Goal: Transaction & Acquisition: Purchase product/service

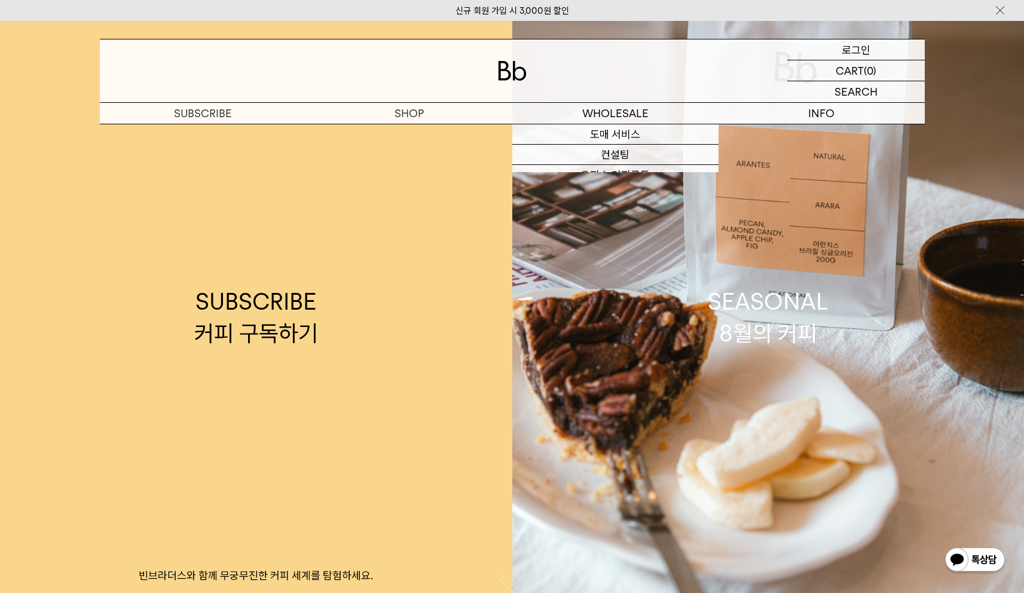
click at [858, 42] on p "로그인" at bounding box center [855, 49] width 29 height 20
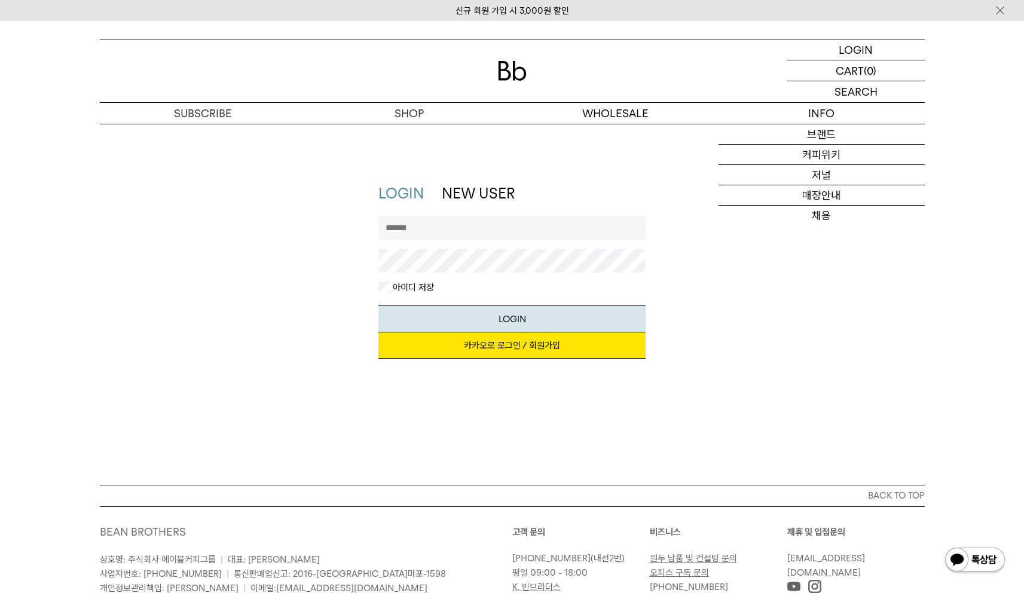
click at [540, 222] on input "text" at bounding box center [511, 228] width 267 height 24
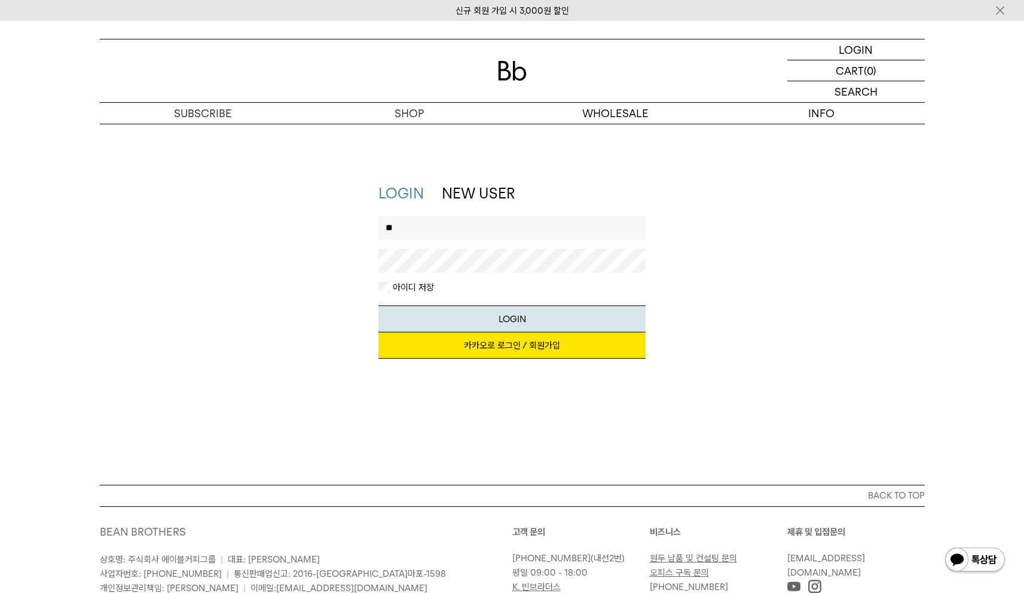
type input "*"
type input "*******"
click at [378, 305] on button "LOGIN" at bounding box center [511, 318] width 267 height 27
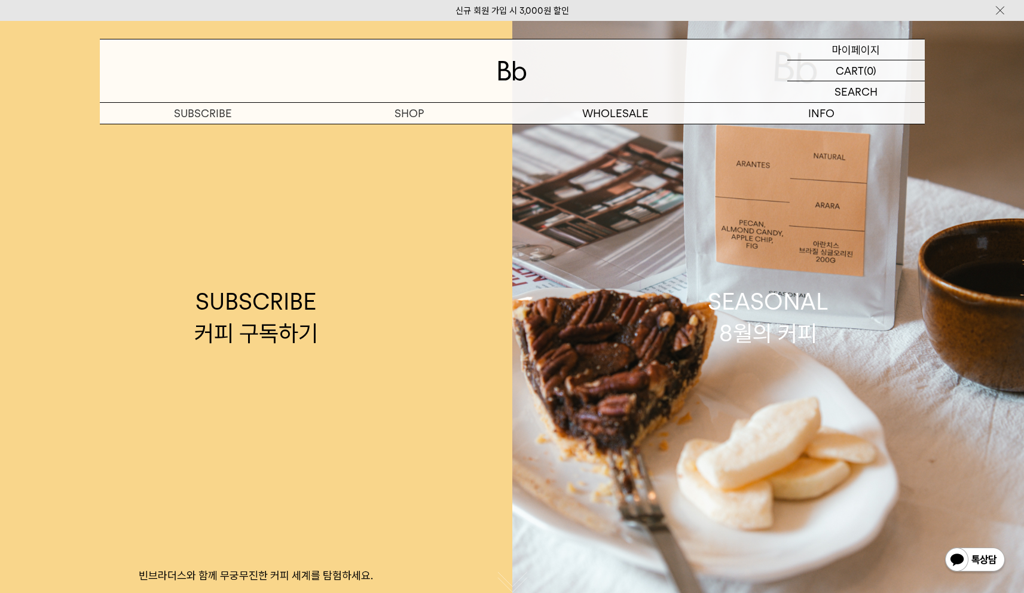
click at [846, 51] on p "마이페이지" at bounding box center [856, 49] width 48 height 20
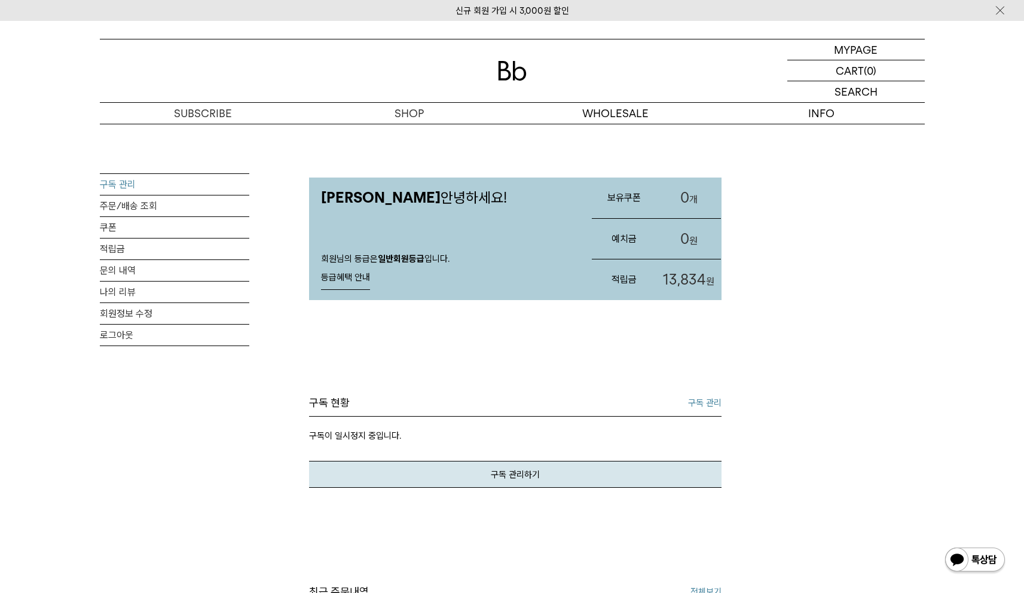
click at [143, 182] on link "구독 관리" at bounding box center [174, 184] width 149 height 21
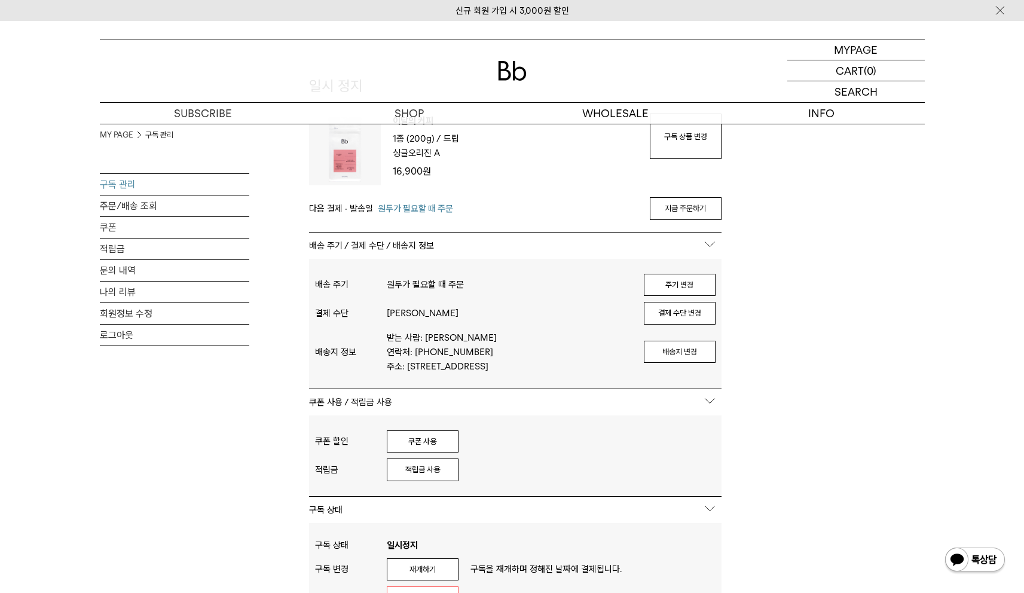
scroll to position [318, 0]
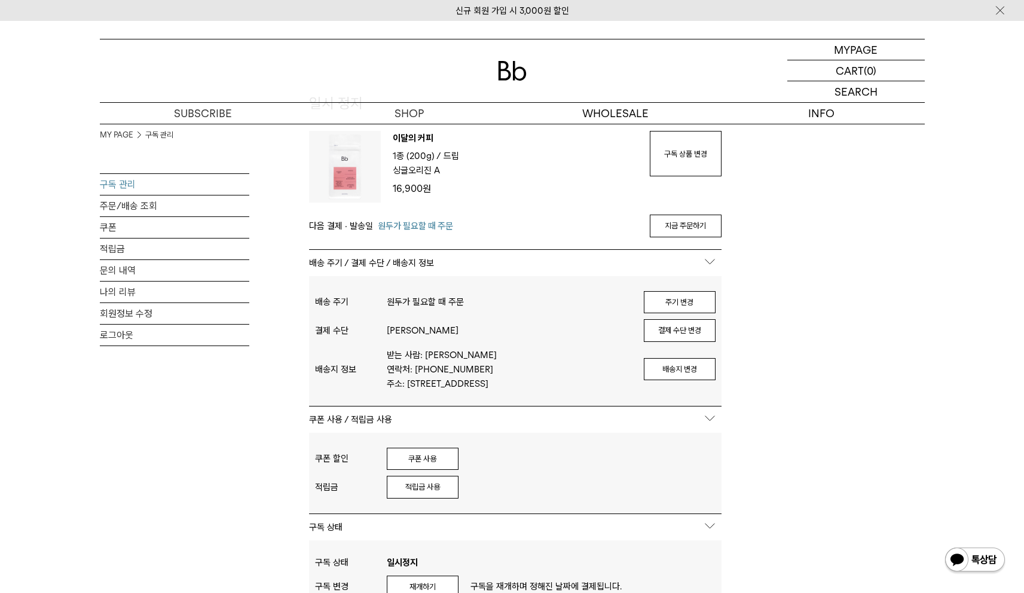
scroll to position [298, 0]
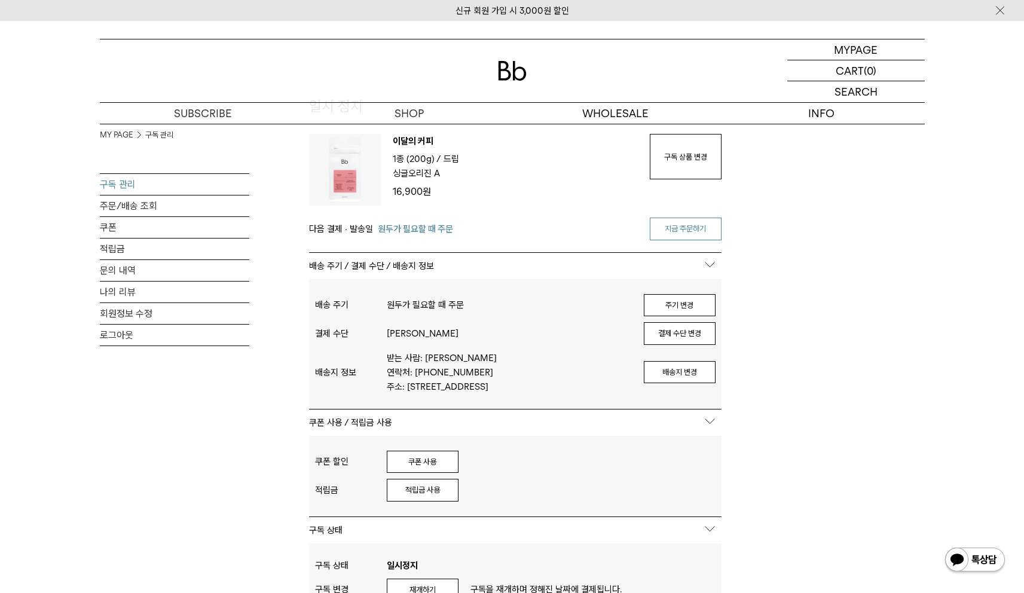
click at [697, 235] on link "지금 주문하기" at bounding box center [686, 229] width 72 height 23
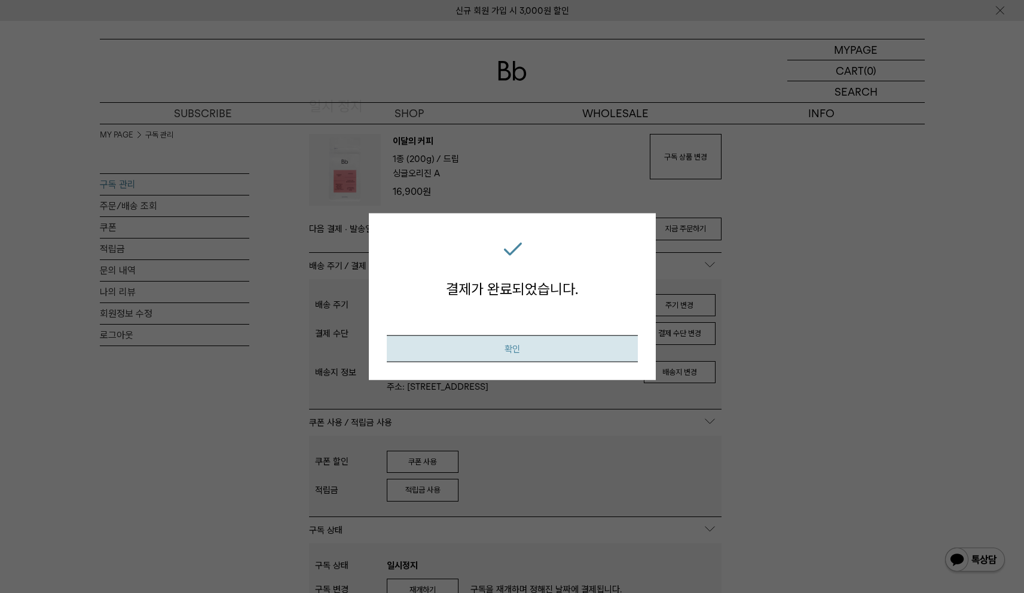
click at [607, 348] on button "확인" at bounding box center [512, 348] width 251 height 27
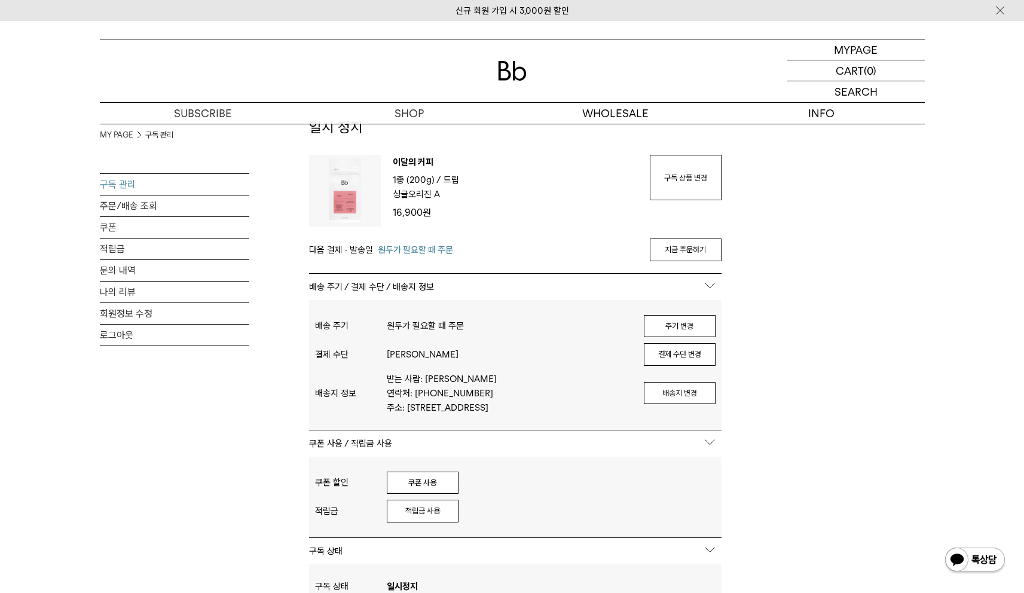
scroll to position [298, 0]
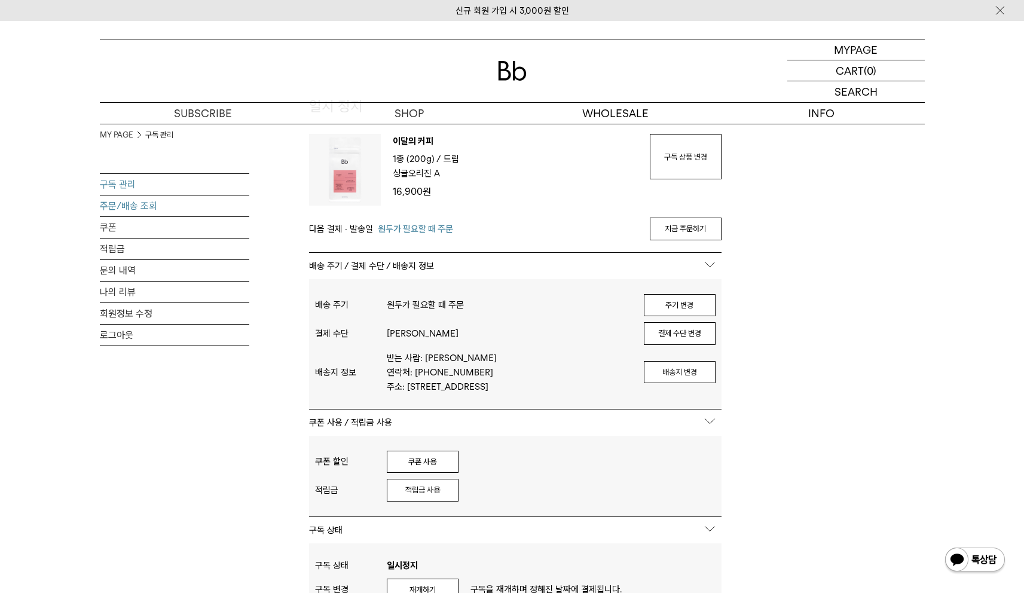
click at [155, 206] on link "주문/배송 조회" at bounding box center [174, 205] width 149 height 21
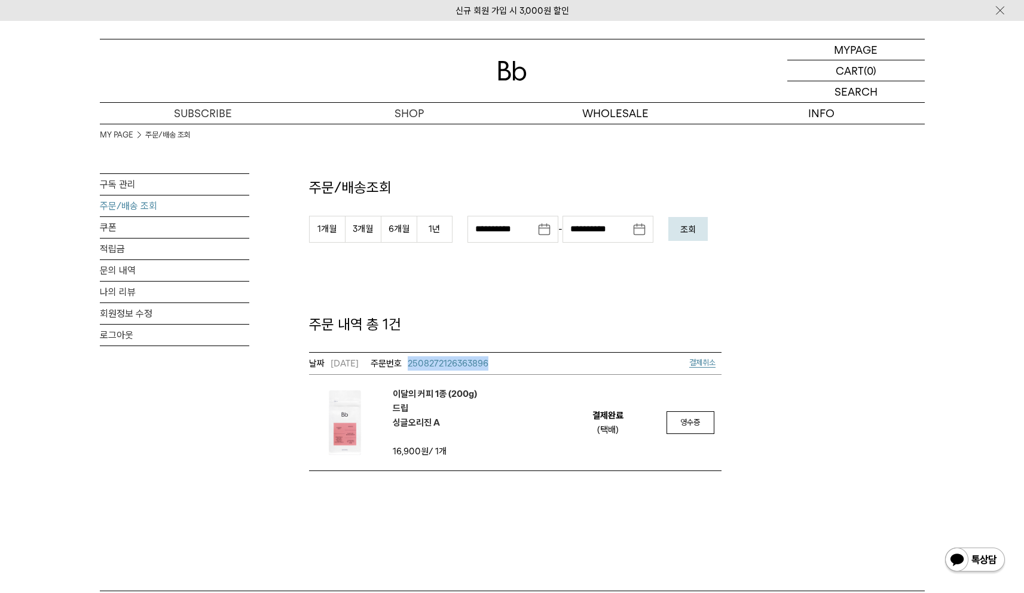
drag, startPoint x: 528, startPoint y: 365, endPoint x: 430, endPoint y: 365, distance: 98.0
click at [430, 365] on td "[DATE] 2508272126363896 결제취소" at bounding box center [515, 363] width 412 height 23
copy span "2508272126363896"
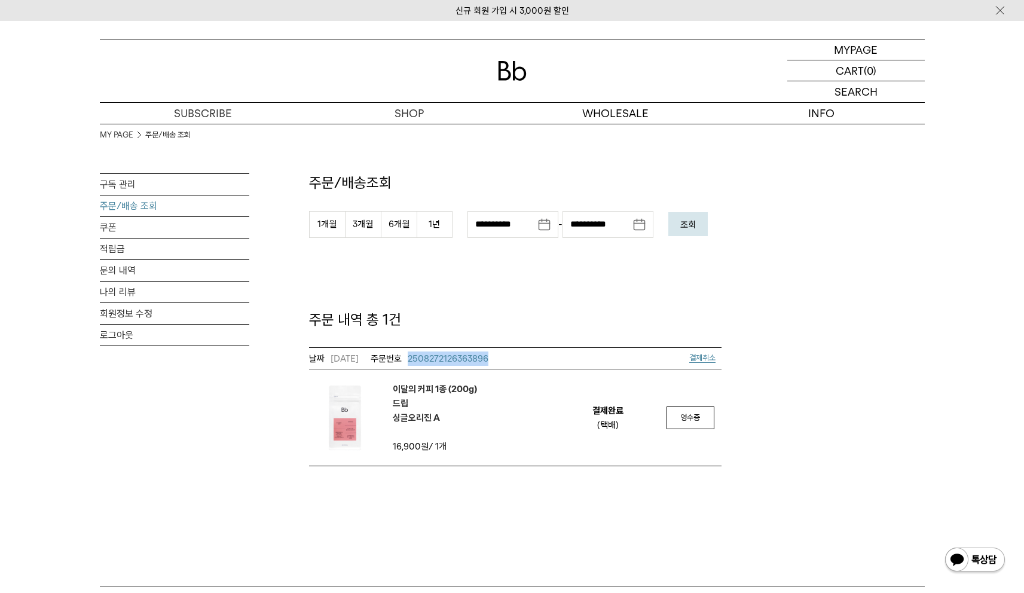
scroll to position [7, 0]
drag, startPoint x: 391, startPoint y: 446, endPoint x: 423, endPoint y: 449, distance: 31.2
click at [423, 449] on tr "[DATE] 2508272126363896 결제취소 이달의 커피 1종 (200g) 드립 싱글오리진 A 16,900원 / 1개 결제완료 (택배)…" at bounding box center [515, 404] width 412 height 118
copy tr "싱글오리진 A 16,900"
click at [497, 424] on td "이달의 커피 1종 (200g) 드립 싱글오리진 A" at bounding box center [432, 416] width 247 height 96
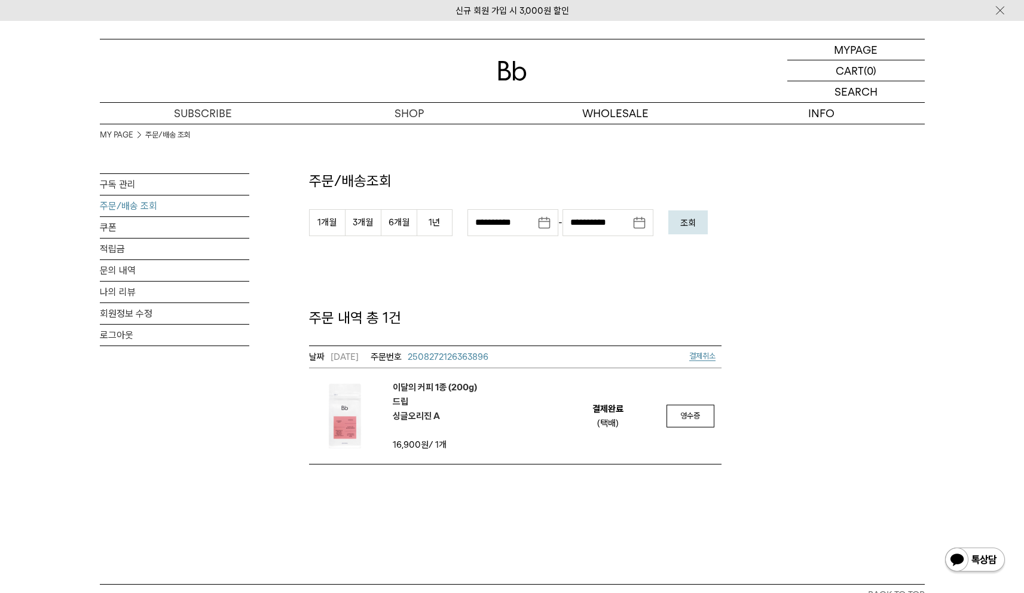
click at [410, 128] on div "**********" at bounding box center [515, 290] width 412 height 347
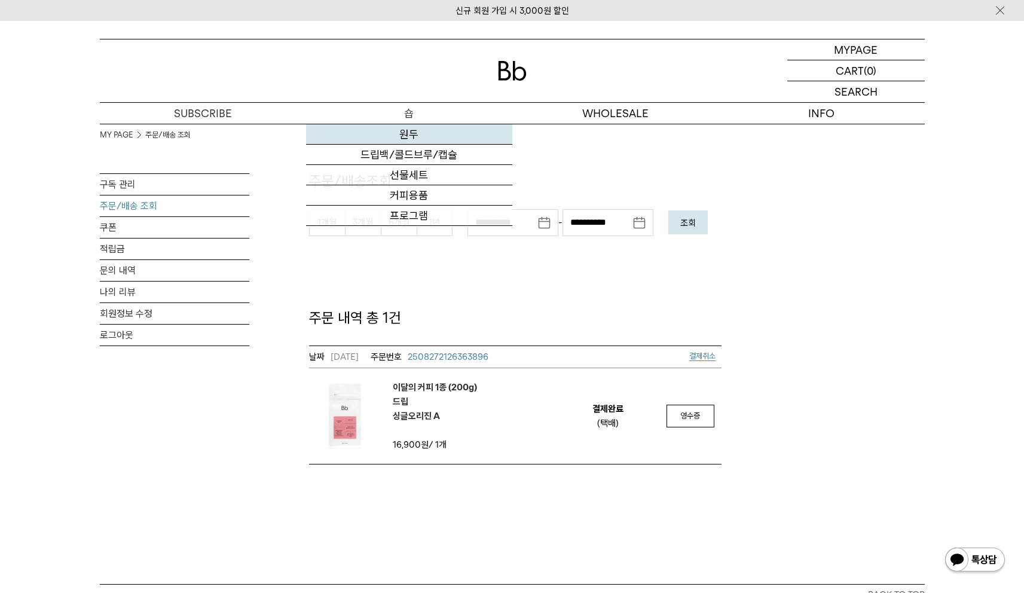
click at [411, 125] on link "원두" at bounding box center [409, 134] width 206 height 20
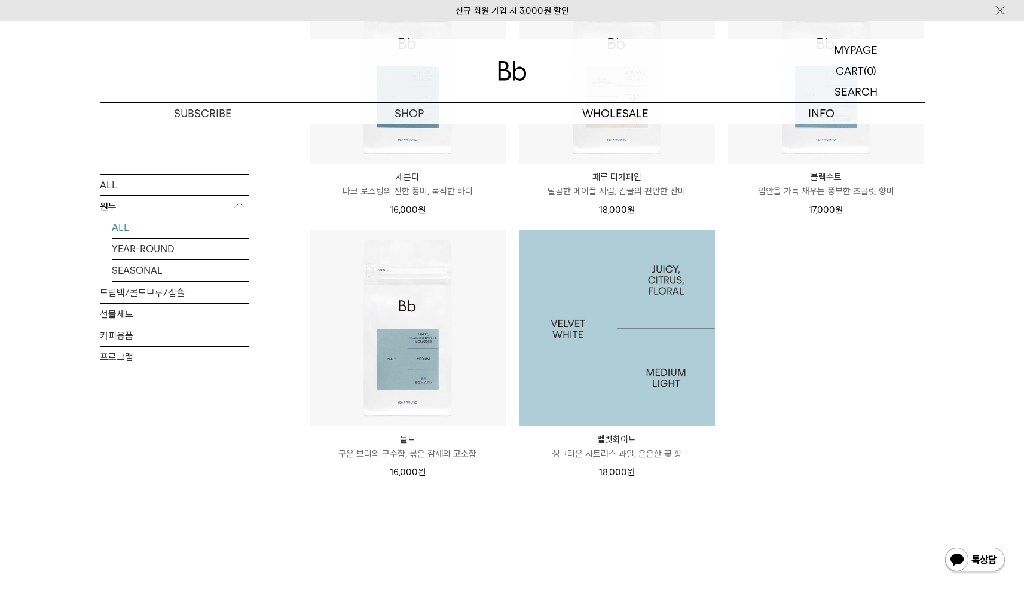
scroll to position [828, 0]
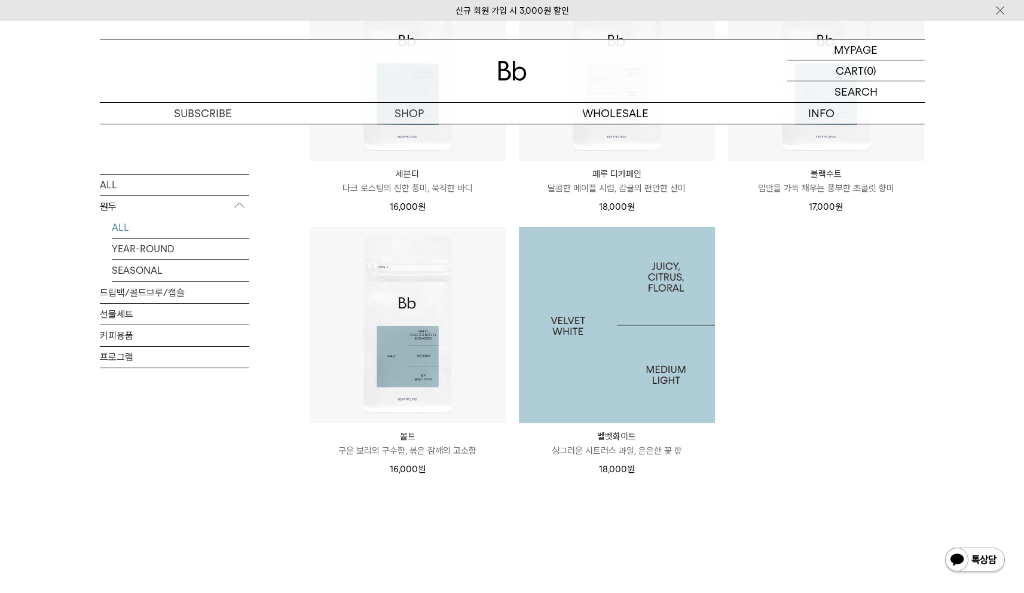
click at [638, 405] on img at bounding box center [617, 325] width 196 height 196
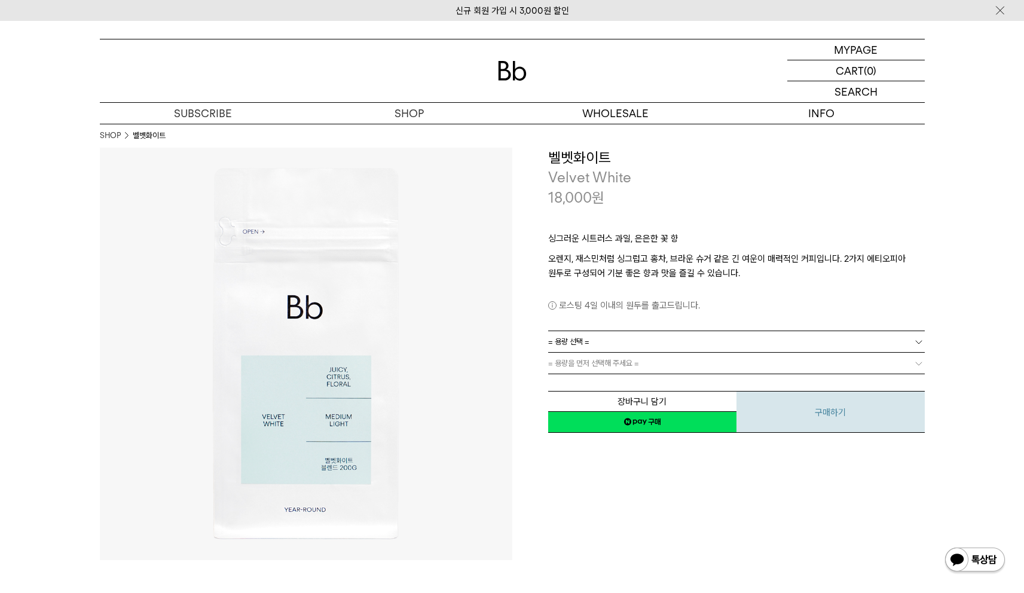
click at [782, 411] on button "구매하기" at bounding box center [830, 412] width 188 height 42
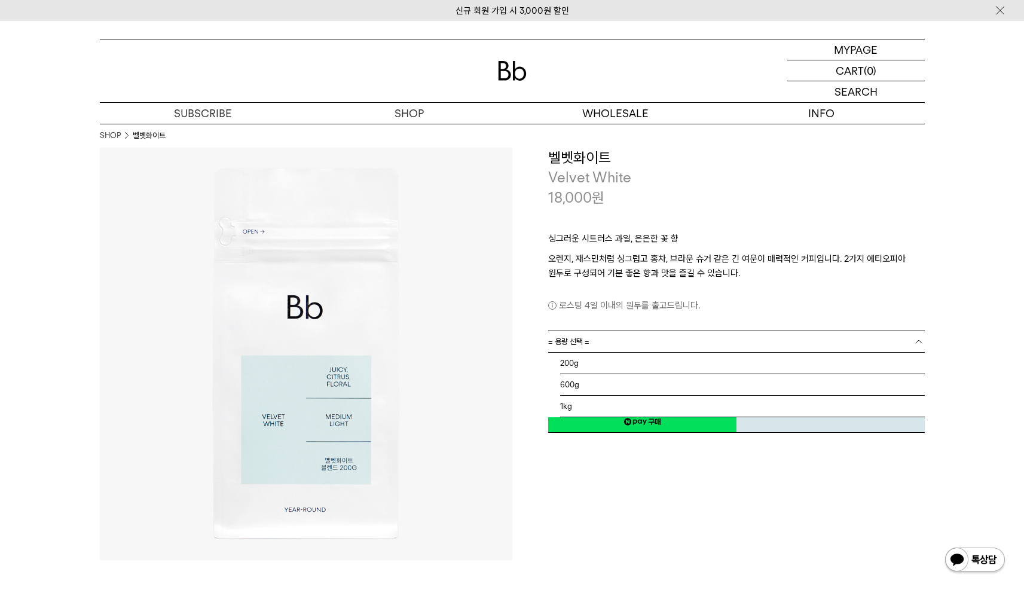
click at [600, 333] on link "= 용량 선택 =" at bounding box center [736, 341] width 376 height 21
click at [595, 365] on li "200g" at bounding box center [742, 364] width 365 height 22
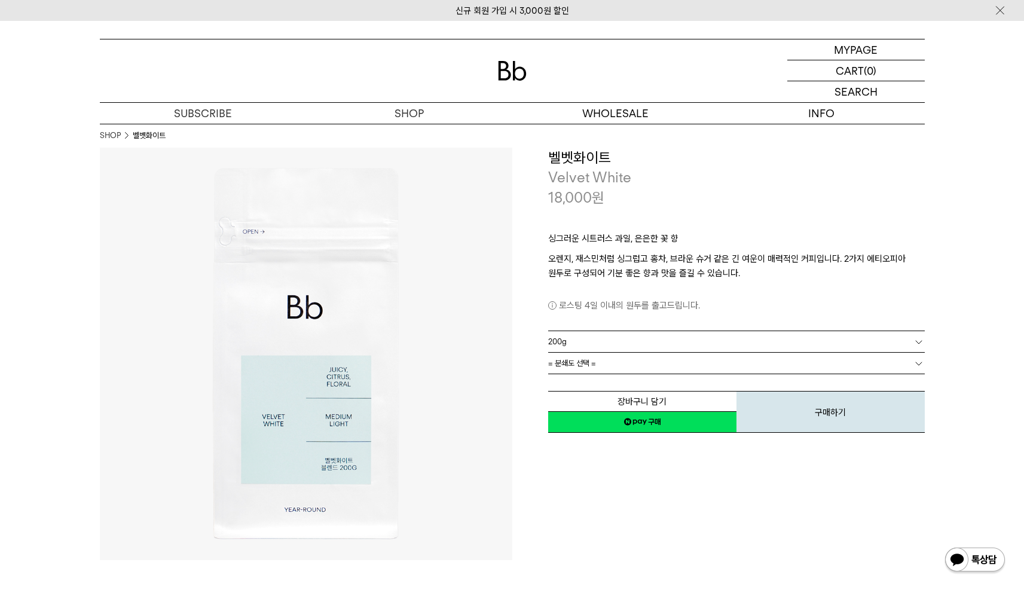
click at [595, 369] on span "= 분쇄도 선택 =" at bounding box center [572, 363] width 48 height 21
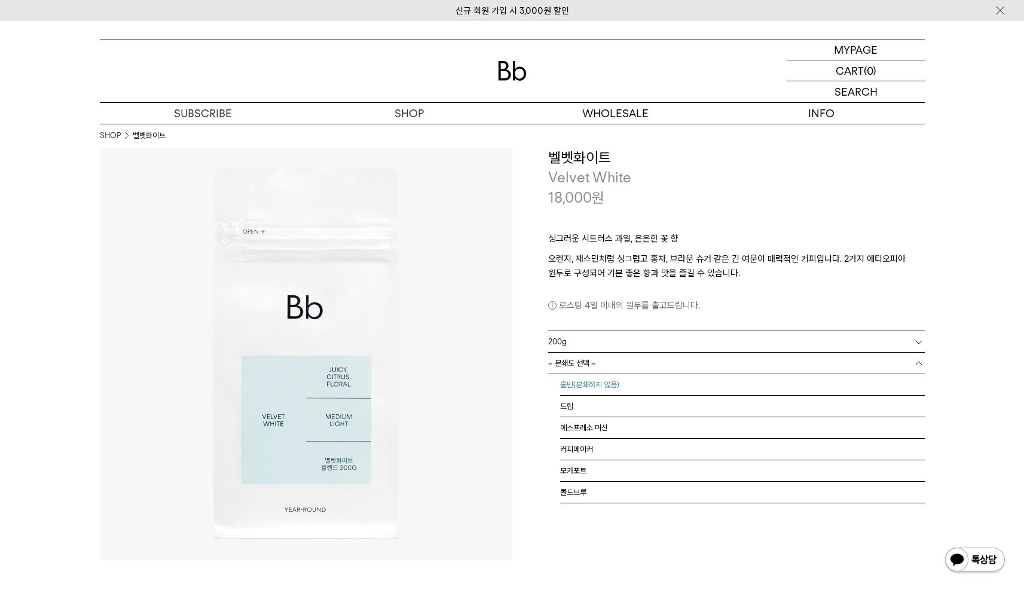
click at [592, 390] on li "홀빈(분쇄하지 않음)" at bounding box center [742, 385] width 365 height 22
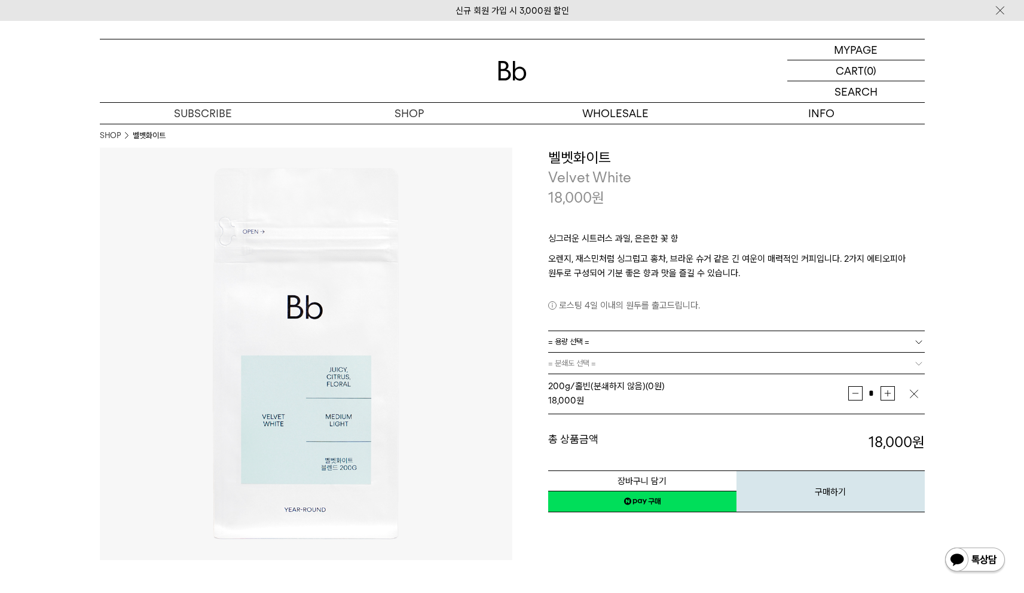
click at [598, 366] on link "= 분쇄도 선택 =" at bounding box center [736, 363] width 376 height 21
click at [916, 393] on img "button" at bounding box center [914, 394] width 12 height 12
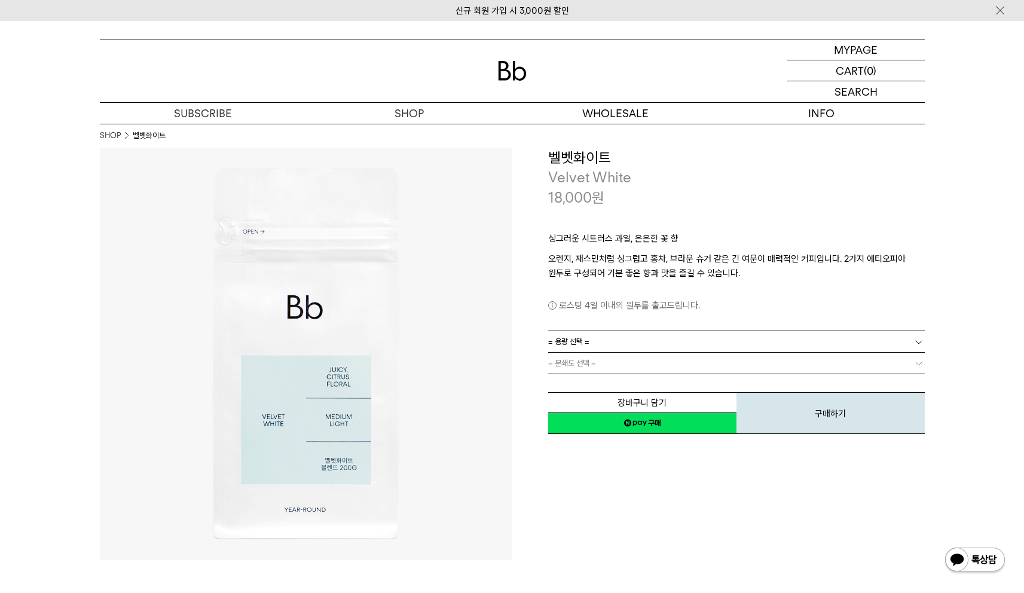
click at [697, 332] on link "= 용량 선택 =" at bounding box center [736, 341] width 376 height 21
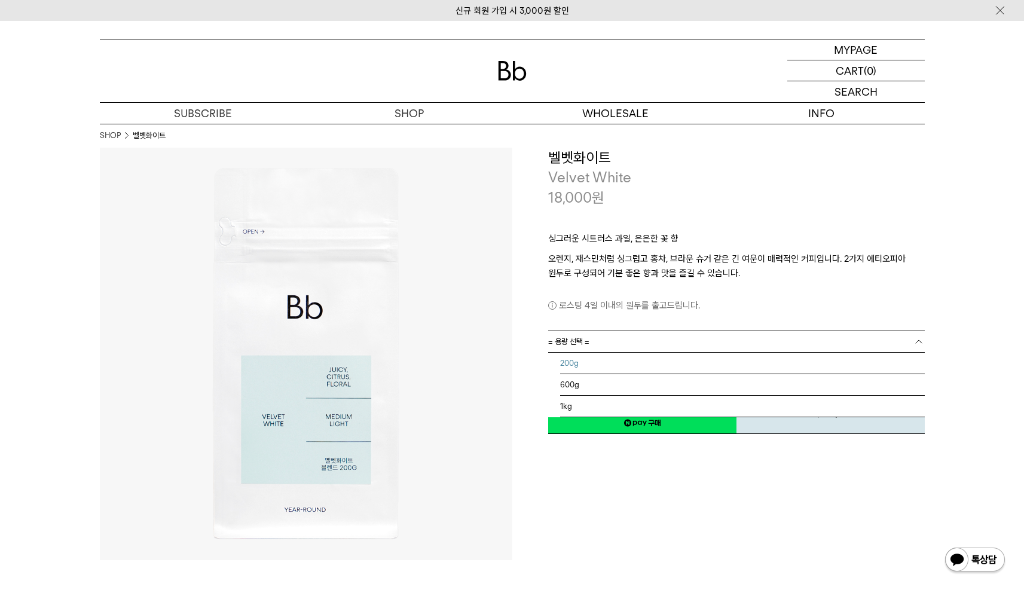
click at [633, 370] on li "200g" at bounding box center [742, 364] width 365 height 22
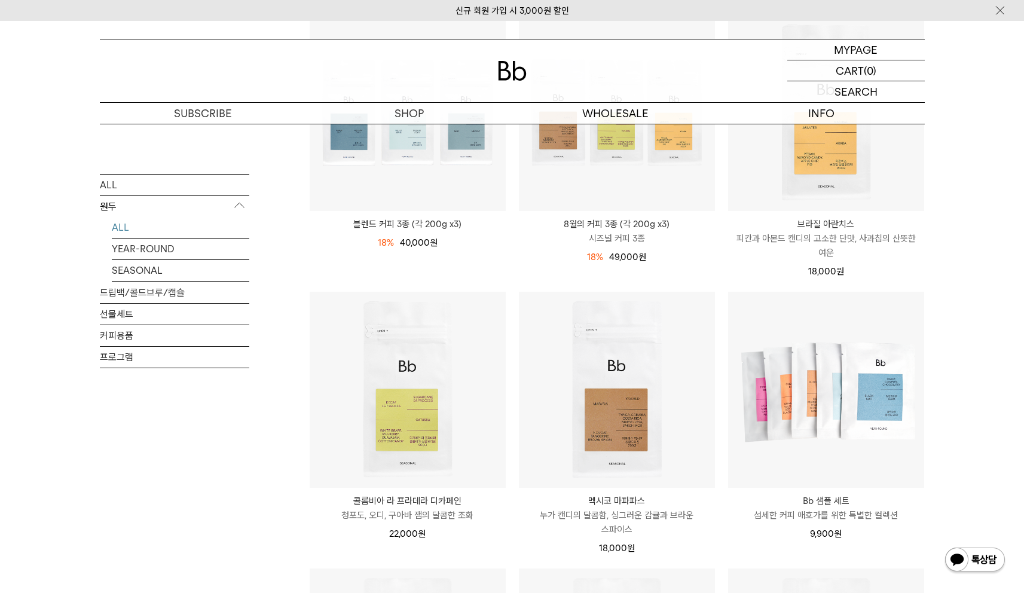
scroll to position [283, 0]
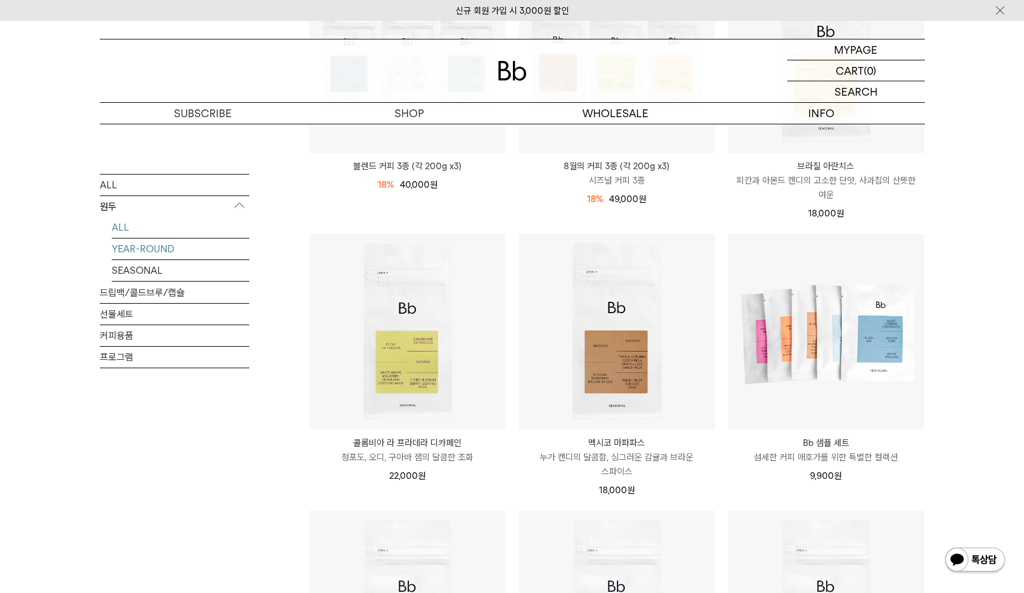
click at [155, 253] on link "YEAR-ROUND" at bounding box center [180, 248] width 137 height 21
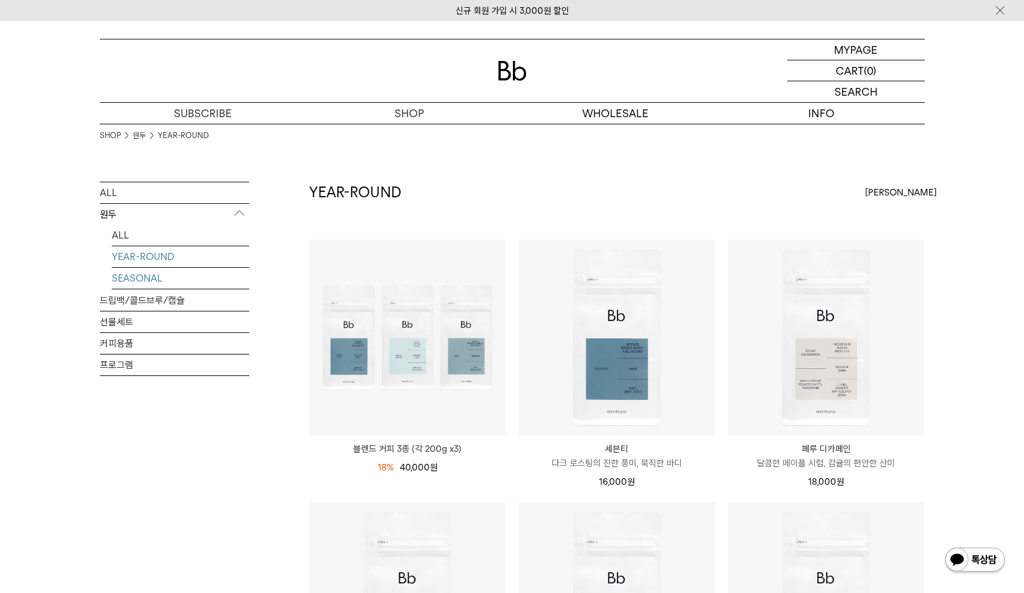
click at [156, 279] on link "SEASONAL" at bounding box center [180, 278] width 137 height 21
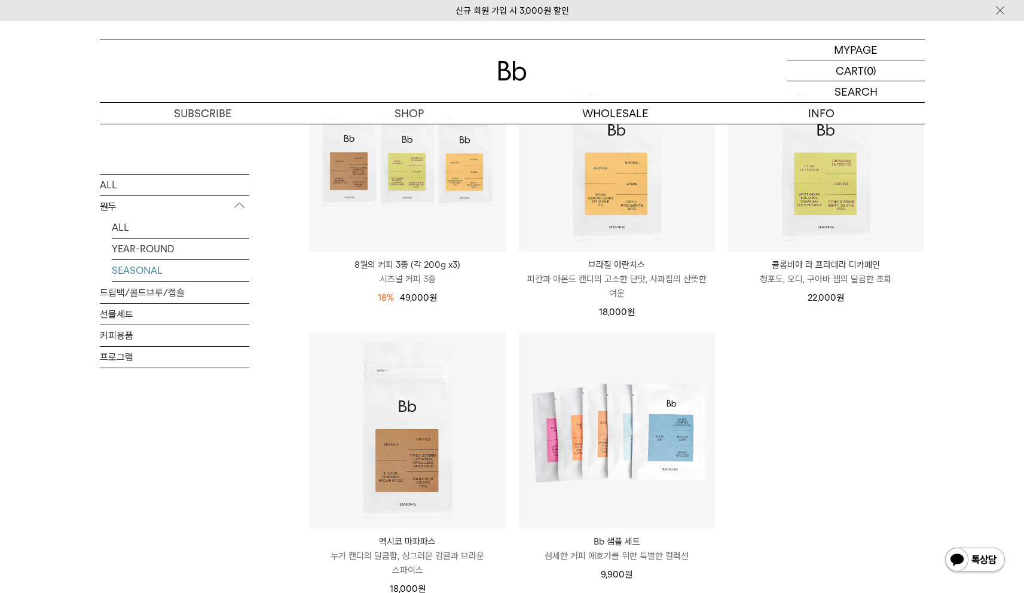
scroll to position [283, 0]
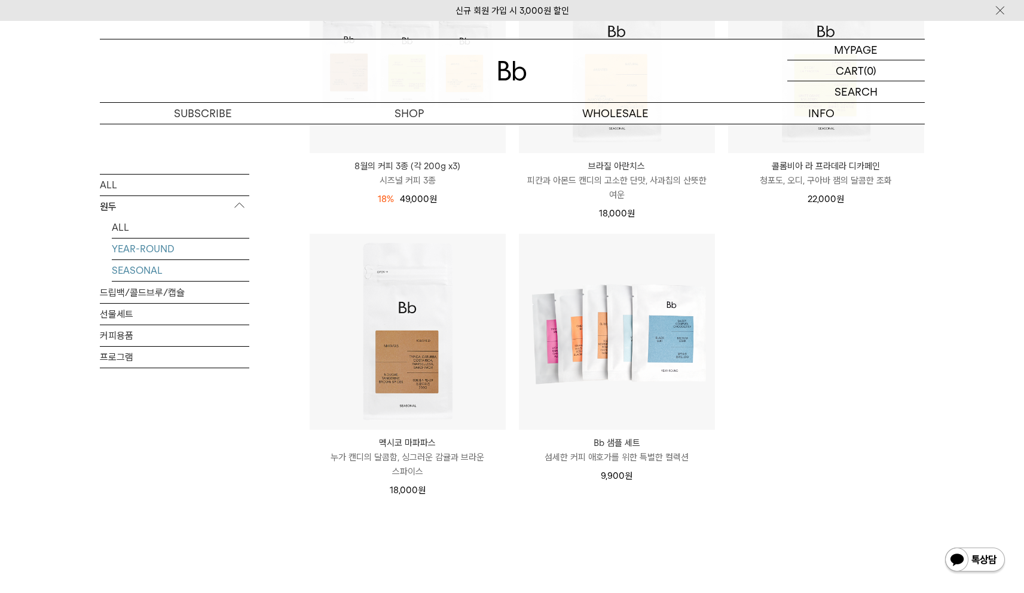
click at [189, 256] on link "YEAR-ROUND" at bounding box center [180, 248] width 137 height 21
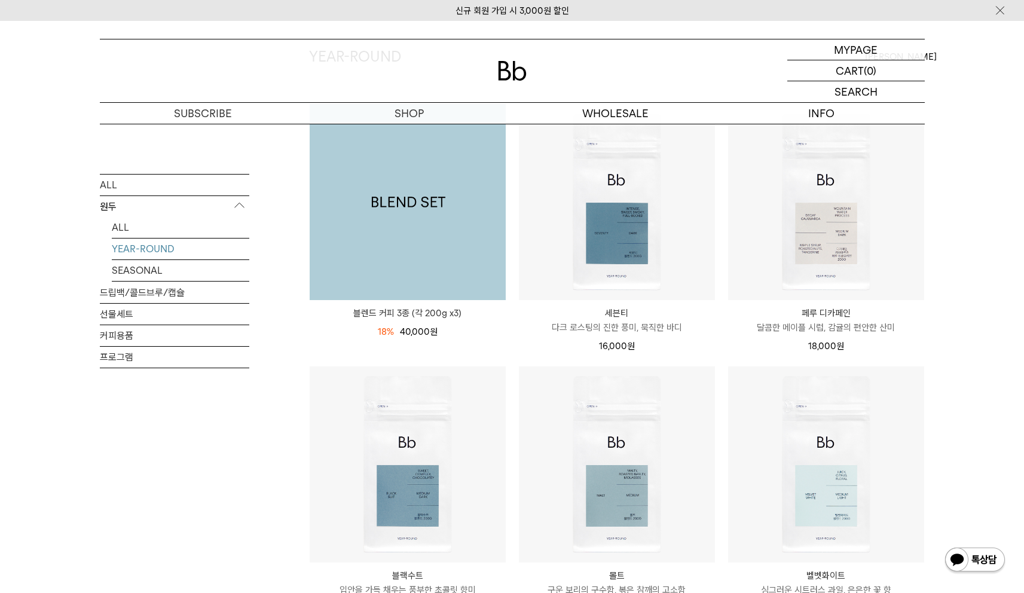
scroll to position [235, 0]
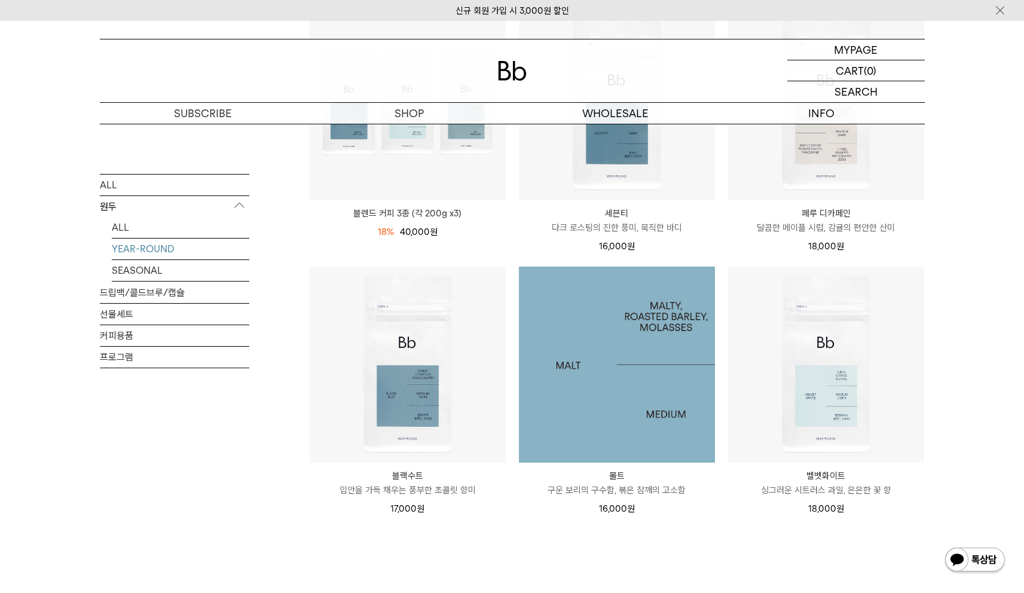
click at [589, 388] on img at bounding box center [617, 365] width 196 height 196
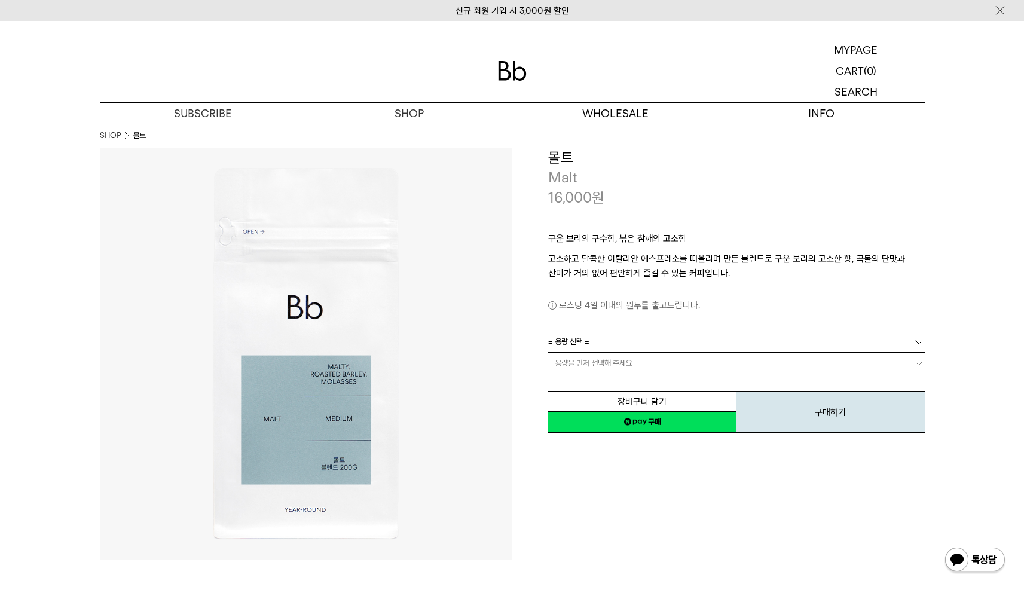
click at [598, 344] on link "= 용량 선택 =" at bounding box center [736, 341] width 376 height 21
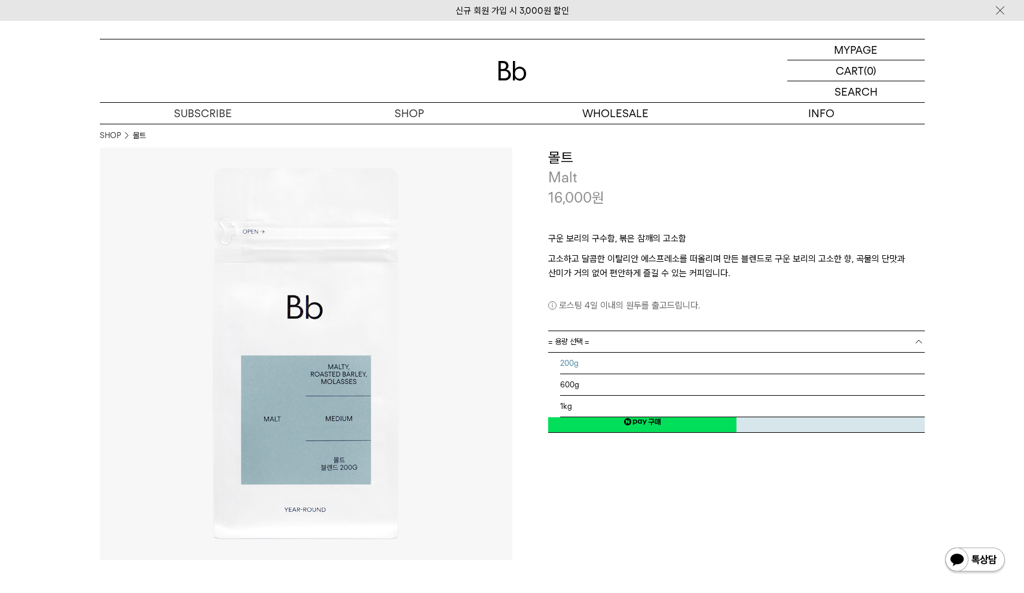
click at [593, 368] on li "200g" at bounding box center [742, 364] width 365 height 22
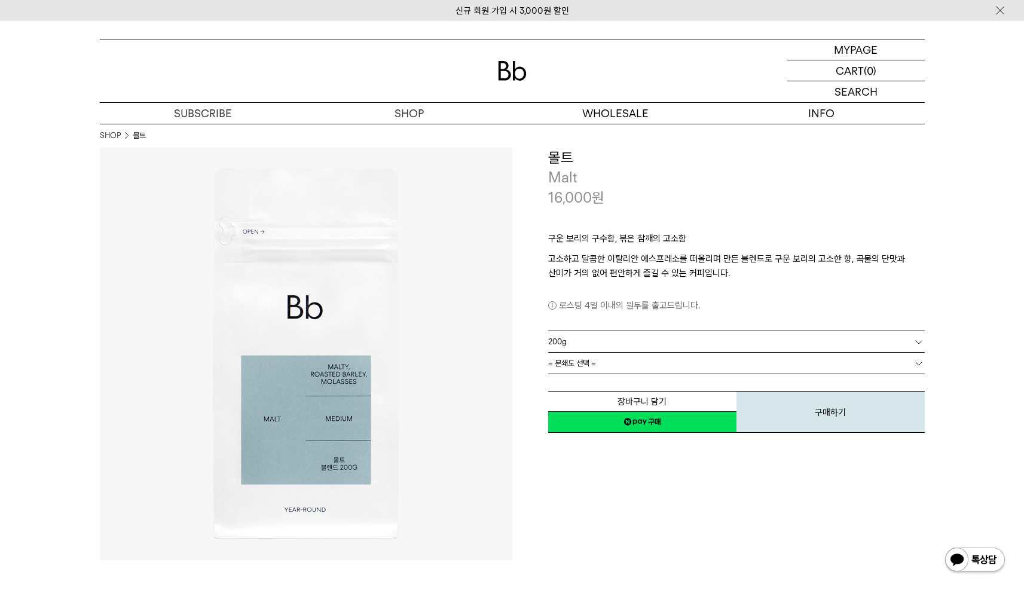
click at [595, 366] on span "= 분쇄도 선택 =" at bounding box center [572, 363] width 48 height 21
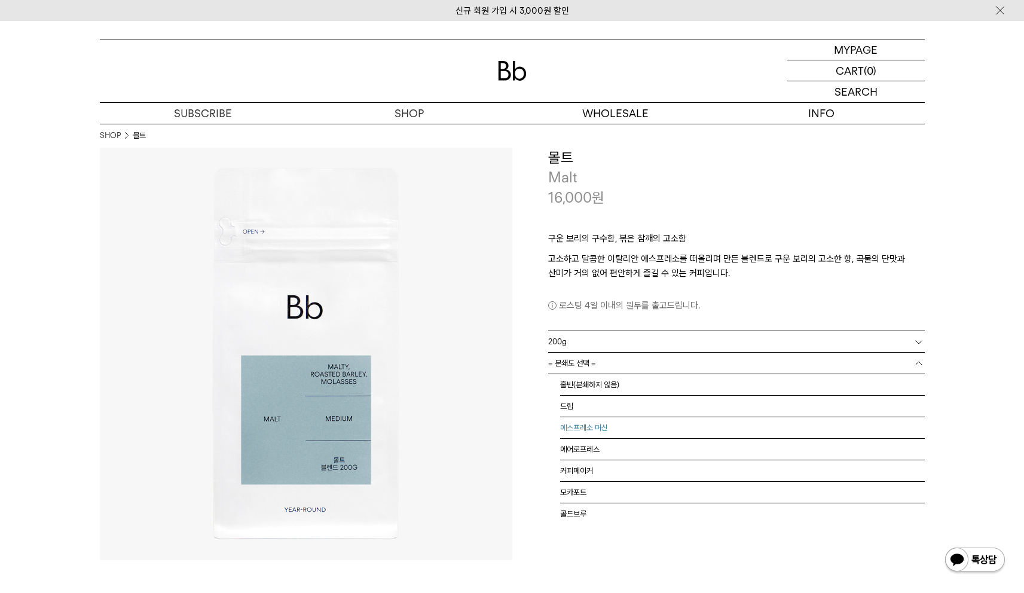
scroll to position [7, 0]
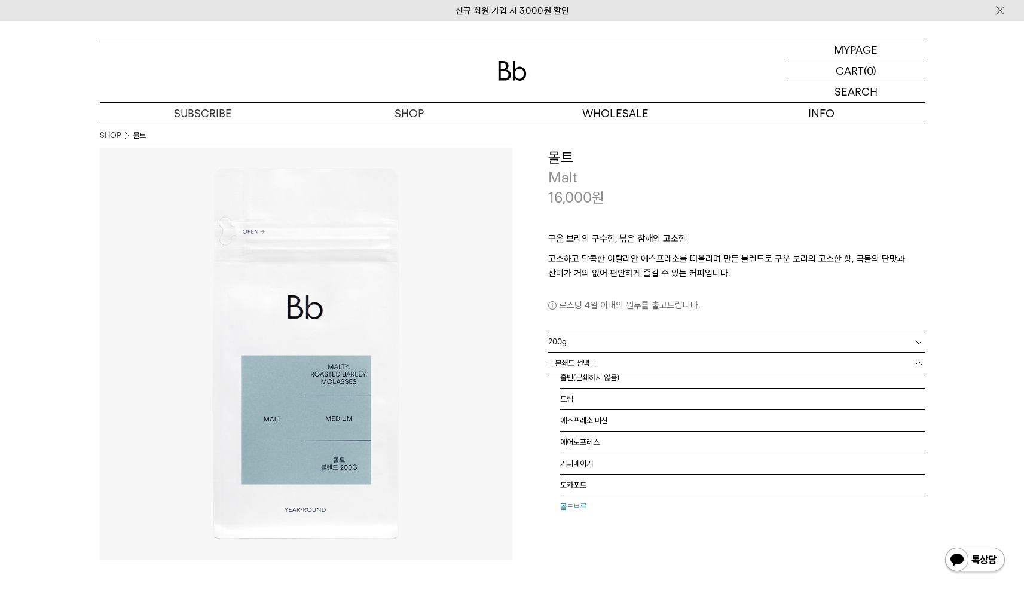
click at [581, 509] on li "콜드브루" at bounding box center [742, 507] width 365 height 22
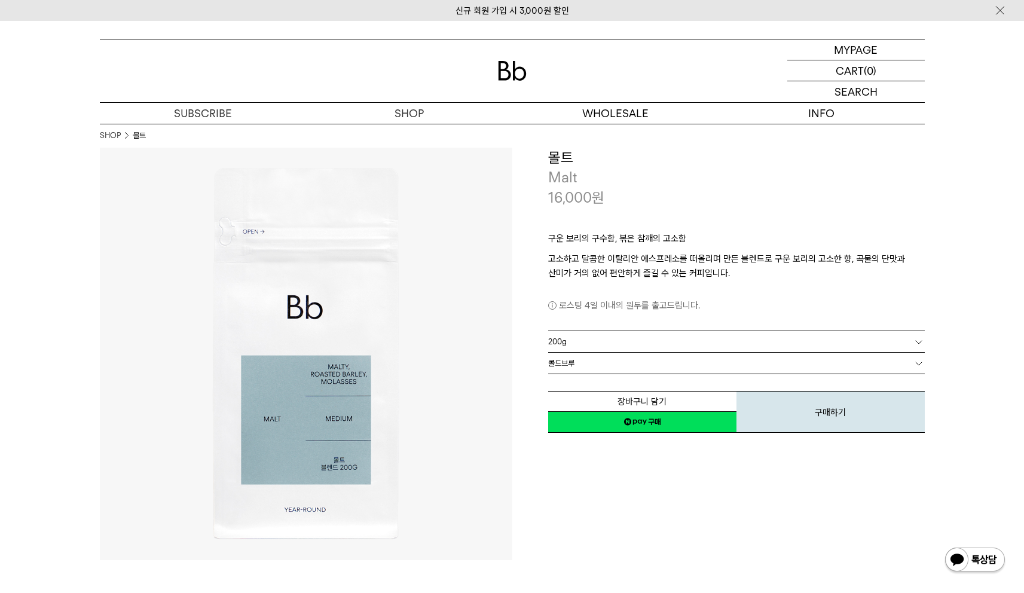
scroll to position [0, 0]
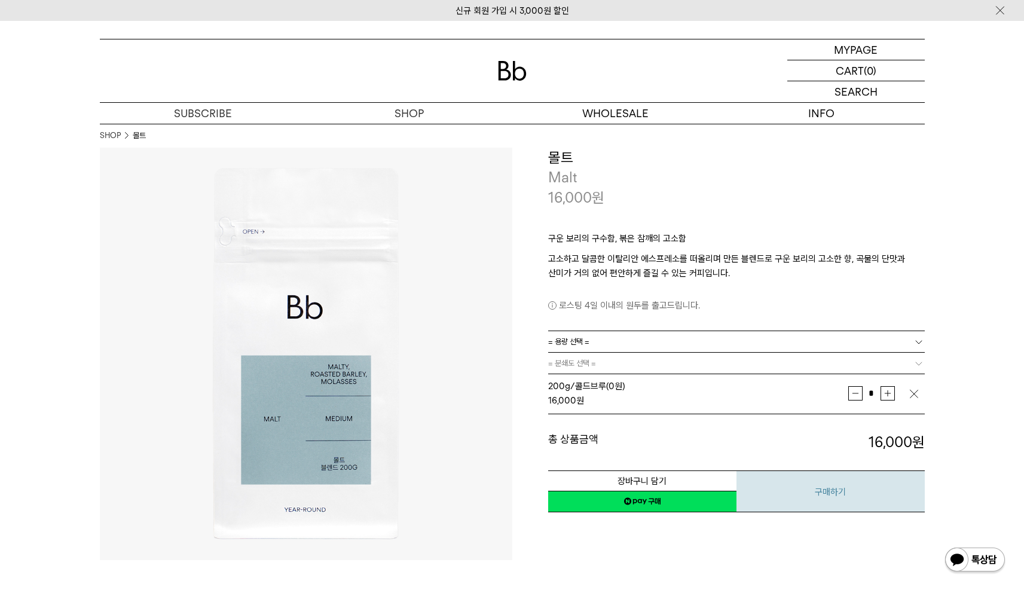
click at [780, 483] on button "구매하기" at bounding box center [830, 491] width 188 height 42
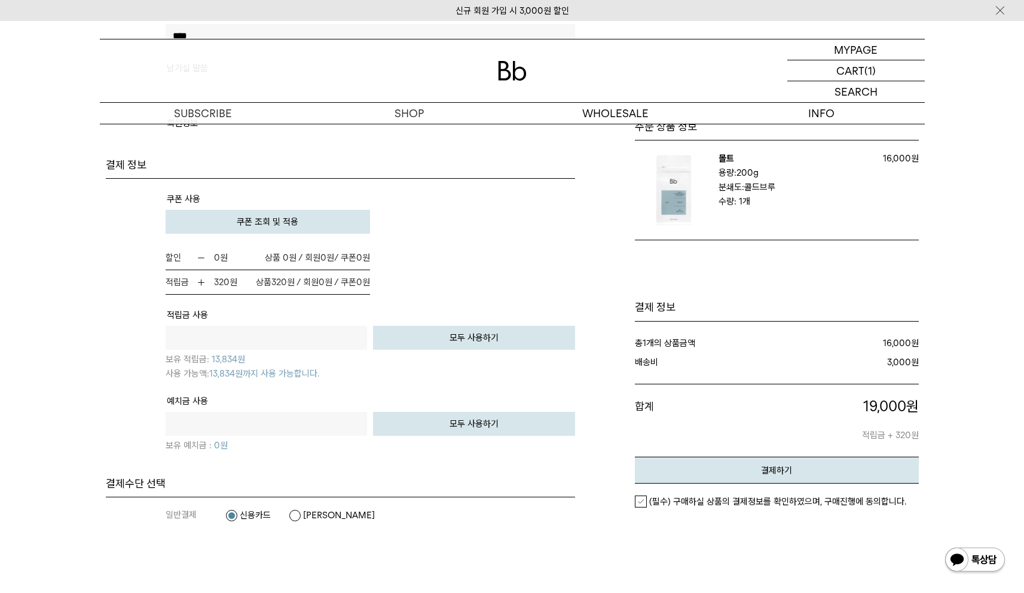
scroll to position [779, 0]
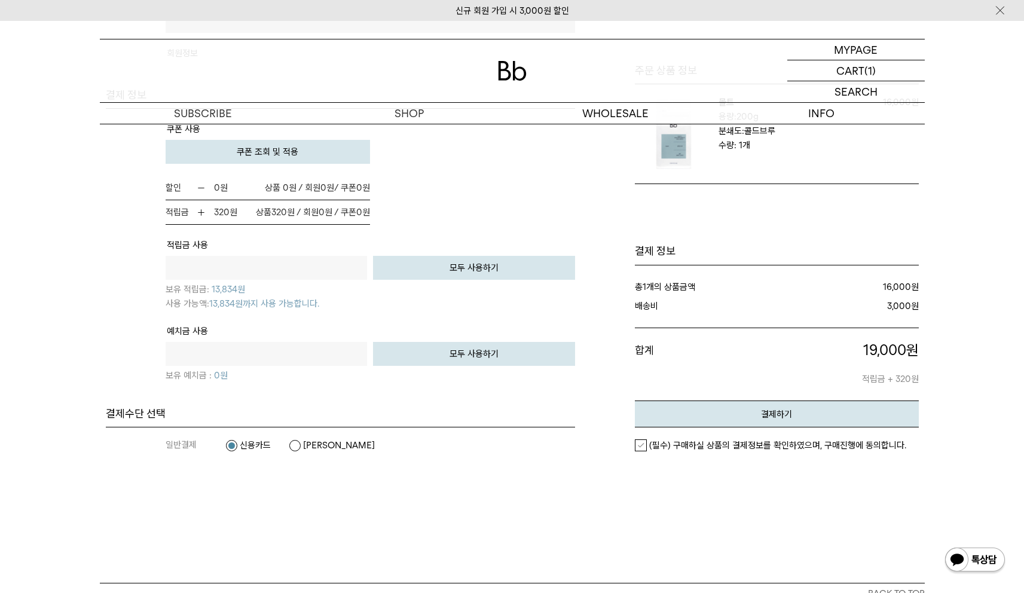
click at [316, 448] on label "[PERSON_NAME]" at bounding box center [332, 445] width 86 height 12
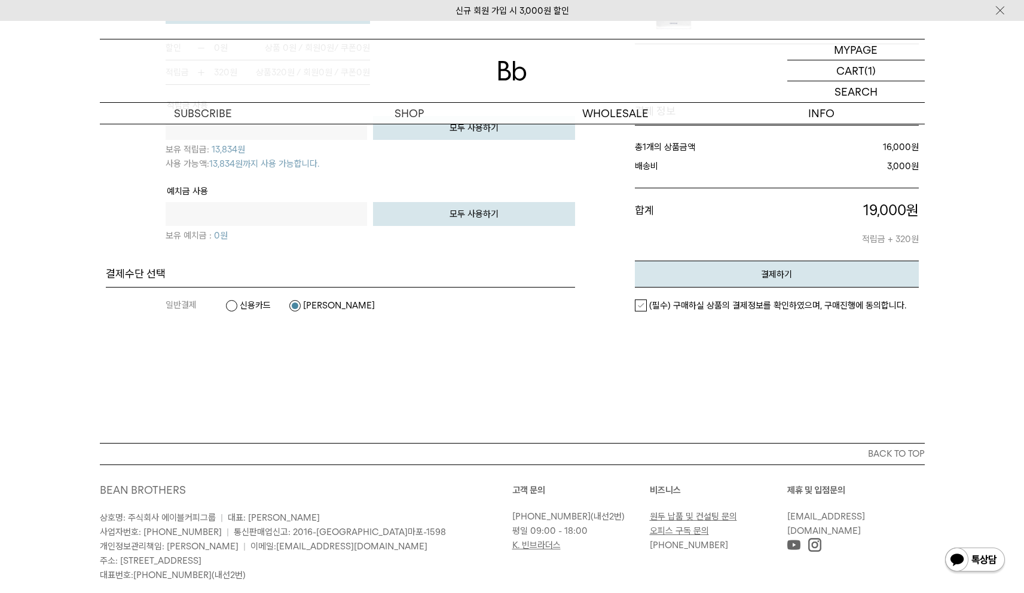
scroll to position [920, 0]
click at [665, 304] on em "(필수) 구매하실 상품의 결제정보를 확인하였으며, 구매진행에 동의합니다." at bounding box center [777, 304] width 257 height 11
click at [688, 276] on button "결제하기" at bounding box center [777, 272] width 284 height 27
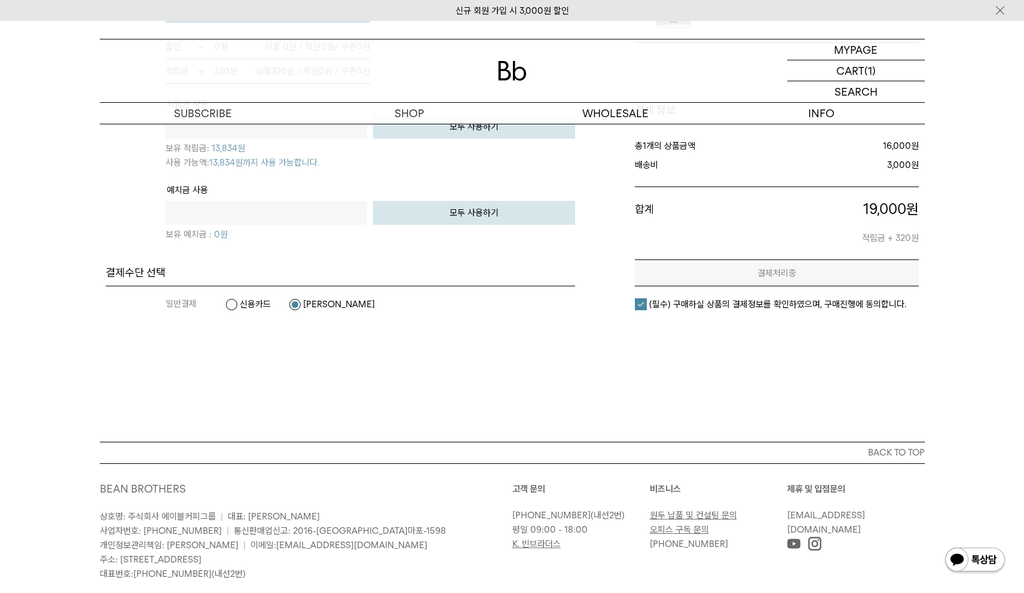
scroll to position [0, 0]
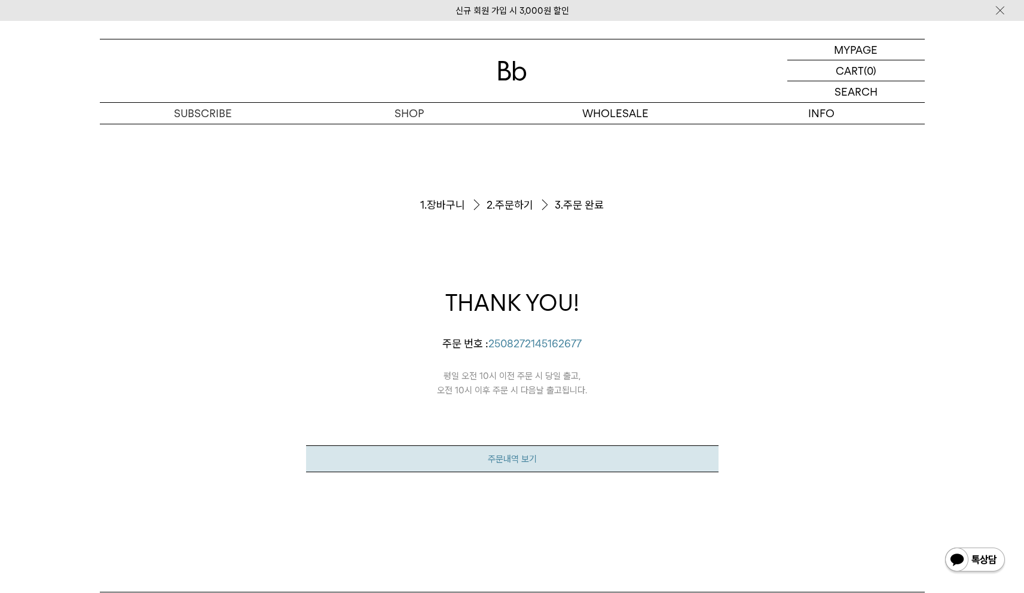
click at [702, 451] on link "주문내역 보기" at bounding box center [512, 458] width 412 height 27
